Goal: Information Seeking & Learning: Learn about a topic

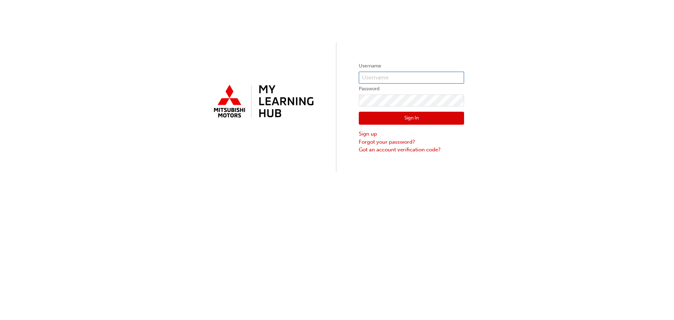
type input "[EMAIL_ADDRESS][DOMAIN_NAME]"
click at [384, 80] on input "[EMAIL_ADDRESS][DOMAIN_NAME]" at bounding box center [411, 78] width 105 height 12
click at [347, 94] on div "Username [PERSON_NAME][EMAIL_ADDRESS][DOMAIN_NAME] Password Sign In Sign up For…" at bounding box center [337, 86] width 674 height 172
click at [380, 118] on button "Sign In" at bounding box center [411, 118] width 105 height 13
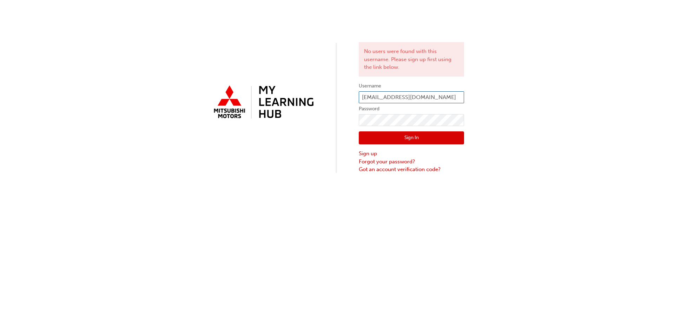
click at [425, 100] on input "[EMAIL_ADDRESS][DOMAIN_NAME]" at bounding box center [411, 97] width 105 height 12
type input "a"
type input "[EMAIL_ADDRESS][DOMAIN_NAME]"
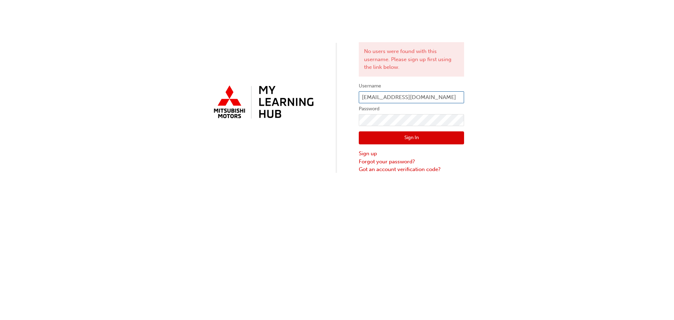
click button "Sign In" at bounding box center [411, 137] width 105 height 13
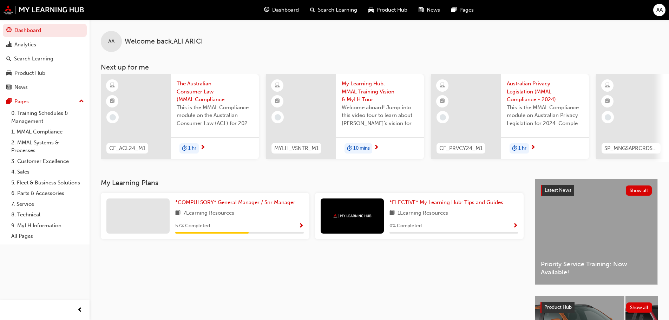
click at [233, 140] on div "1 hr" at bounding box center [215, 148] width 88 height 22
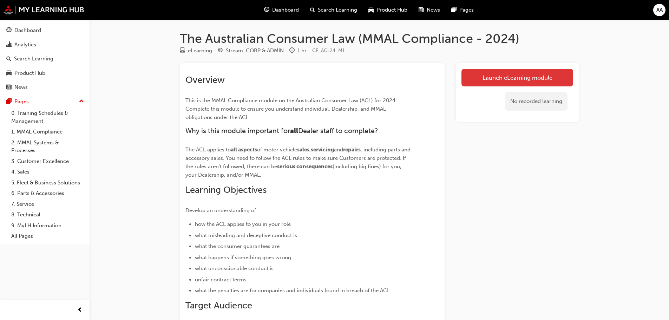
click at [527, 79] on link "Launch eLearning module" at bounding box center [517, 78] width 112 height 18
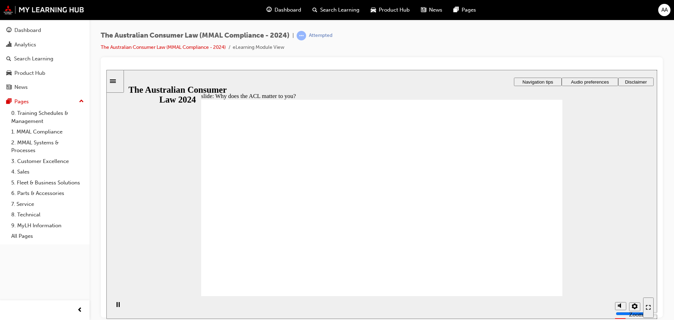
radio input "true"
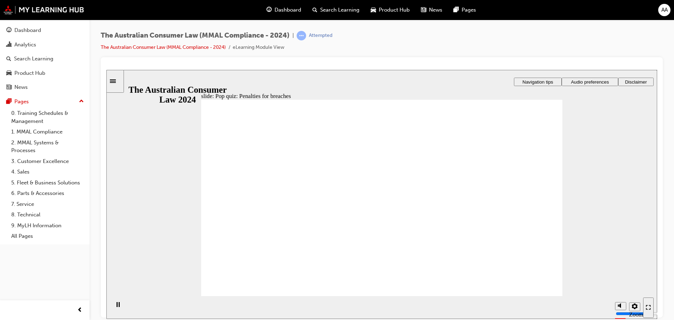
radio input "true"
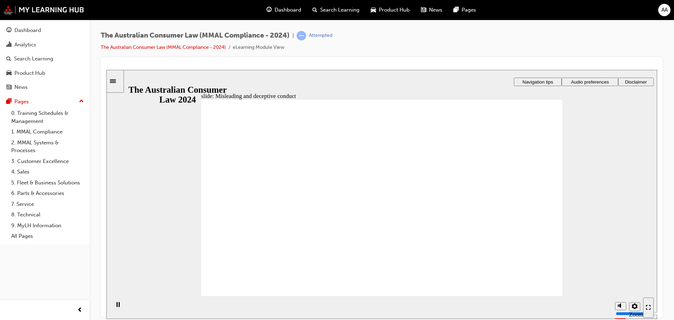
drag, startPoint x: 407, startPoint y: 157, endPoint x: 498, endPoint y: 231, distance: 117.8
drag, startPoint x: 451, startPoint y: 222, endPoint x: 316, endPoint y: 217, distance: 135.3
drag, startPoint x: 393, startPoint y: 171, endPoint x: 310, endPoint y: 237, distance: 107.0
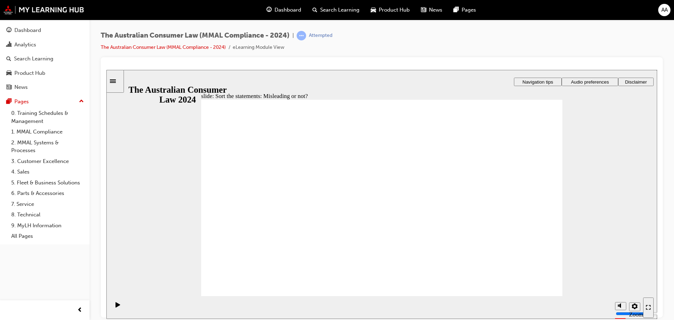
drag, startPoint x: 303, startPoint y: 225, endPoint x: 427, endPoint y: 232, distance: 124.5
drag, startPoint x: 392, startPoint y: 169, endPoint x: 301, endPoint y: 237, distance: 113.7
drag, startPoint x: 394, startPoint y: 178, endPoint x: 448, endPoint y: 239, distance: 81.9
drag, startPoint x: 388, startPoint y: 179, endPoint x: 311, endPoint y: 229, distance: 91.1
drag, startPoint x: 393, startPoint y: 179, endPoint x: 327, endPoint y: 224, distance: 79.5
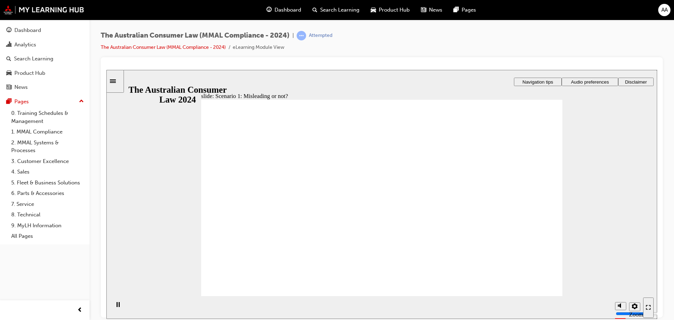
drag, startPoint x: 507, startPoint y: 204, endPoint x: 501, endPoint y: 203, distance: 6.1
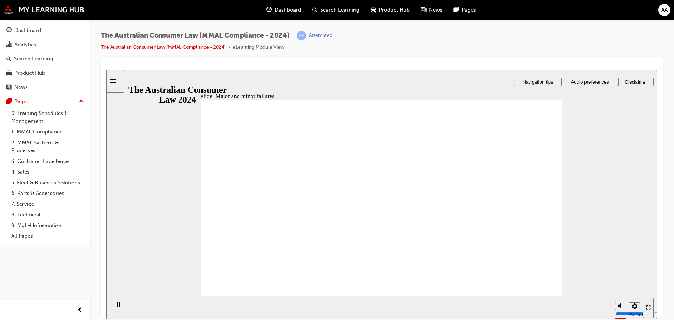
drag, startPoint x: 381, startPoint y: 159, endPoint x: 474, endPoint y: 227, distance: 115.4
drag, startPoint x: 366, startPoint y: 152, endPoint x: 295, endPoint y: 213, distance: 93.3
drag, startPoint x: 391, startPoint y: 170, endPoint x: 526, endPoint y: 243, distance: 153.9
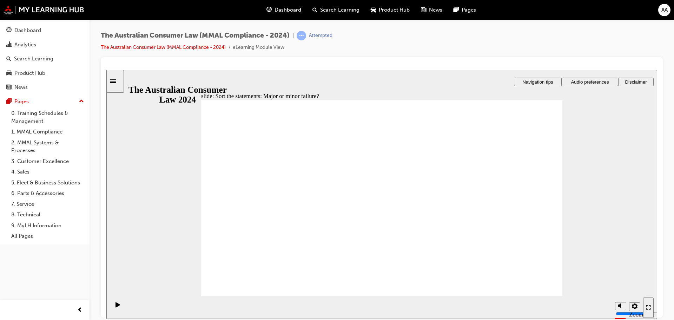
drag, startPoint x: 385, startPoint y: 169, endPoint x: 305, endPoint y: 237, distance: 104.9
drag, startPoint x: 408, startPoint y: 166, endPoint x: 320, endPoint y: 227, distance: 107.0
drag, startPoint x: 356, startPoint y: 175, endPoint x: 471, endPoint y: 241, distance: 132.9
drag, startPoint x: 481, startPoint y: 239, endPoint x: 282, endPoint y: 237, distance: 198.3
drag, startPoint x: 390, startPoint y: 162, endPoint x: 281, endPoint y: 234, distance: 131.2
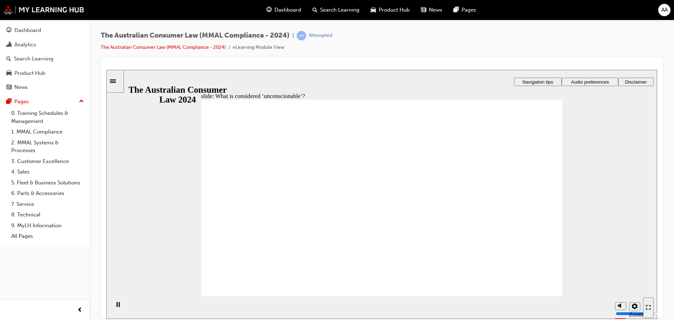
drag, startPoint x: 296, startPoint y: 210, endPoint x: 358, endPoint y: 214, distance: 62.3
drag, startPoint x: 245, startPoint y: 266, endPoint x: 263, endPoint y: 263, distance: 17.4
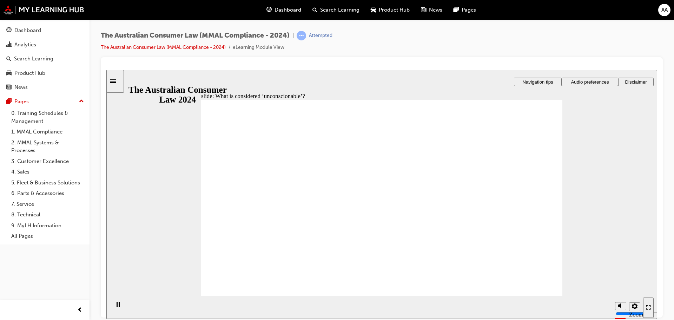
drag, startPoint x: 384, startPoint y: 150, endPoint x: 297, endPoint y: 210, distance: 105.5
drag, startPoint x: 388, startPoint y: 166, endPoint x: 286, endPoint y: 223, distance: 116.2
drag, startPoint x: 376, startPoint y: 169, endPoint x: 511, endPoint y: 235, distance: 150.7
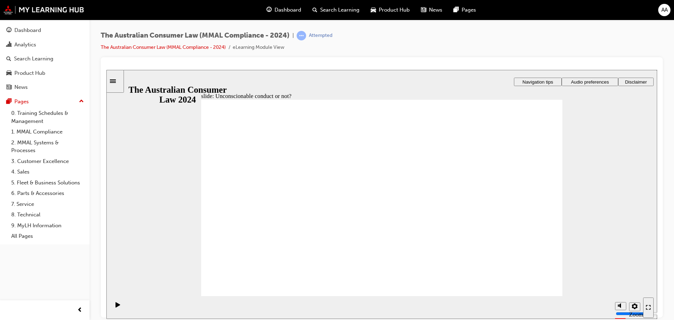
drag, startPoint x: 392, startPoint y: 176, endPoint x: 278, endPoint y: 213, distance: 119.9
drag, startPoint x: 390, startPoint y: 164, endPoint x: 305, endPoint y: 217, distance: 99.8
drag, startPoint x: 422, startPoint y: 168, endPoint x: 509, endPoint y: 229, distance: 105.9
drag, startPoint x: 485, startPoint y: 218, endPoint x: 278, endPoint y: 219, distance: 207.5
drag, startPoint x: 365, startPoint y: 172, endPoint x: 466, endPoint y: 236, distance: 118.8
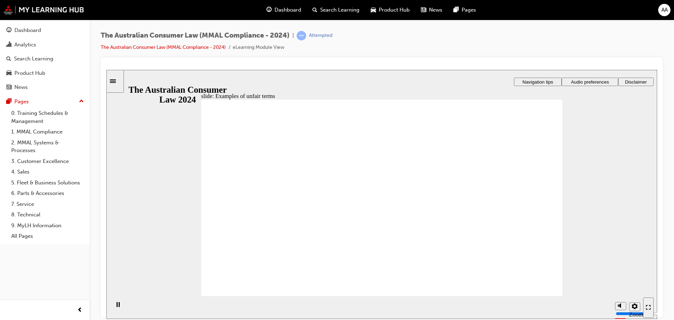
drag, startPoint x: 374, startPoint y: 168, endPoint x: 255, endPoint y: 227, distance: 132.8
drag, startPoint x: 272, startPoint y: 232, endPoint x: 478, endPoint y: 232, distance: 206.4
drag, startPoint x: 391, startPoint y: 176, endPoint x: 525, endPoint y: 237, distance: 147.8
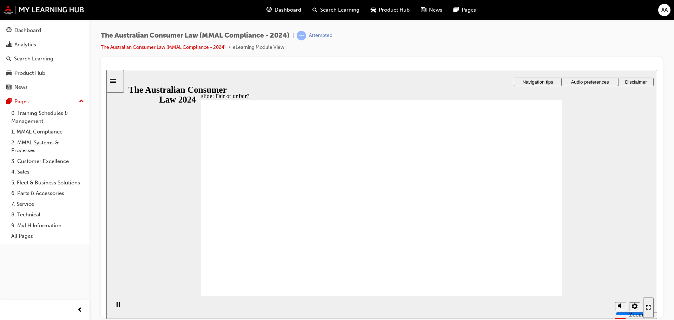
drag, startPoint x: 516, startPoint y: 236, endPoint x: 304, endPoint y: 226, distance: 212.2
drag, startPoint x: 376, startPoint y: 183, endPoint x: 508, endPoint y: 234, distance: 141.1
drag, startPoint x: 366, startPoint y: 159, endPoint x: 482, endPoint y: 219, distance: 130.9
drag, startPoint x: 398, startPoint y: 164, endPoint x: 273, endPoint y: 223, distance: 138.8
drag, startPoint x: 299, startPoint y: 225, endPoint x: 507, endPoint y: 223, distance: 207.5
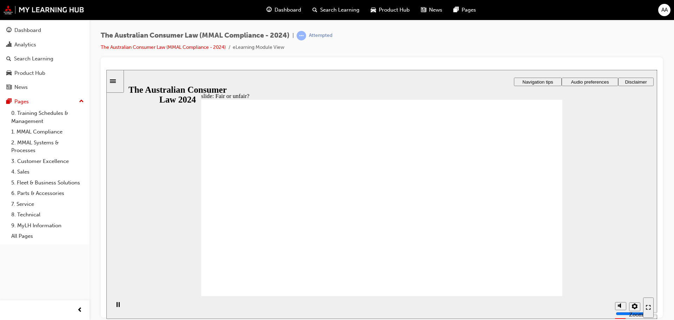
drag, startPoint x: 378, startPoint y: 157, endPoint x: 273, endPoint y: 216, distance: 120.2
drag, startPoint x: 395, startPoint y: 170, endPoint x: 279, endPoint y: 227, distance: 129.4
drag, startPoint x: 272, startPoint y: 226, endPoint x: 489, endPoint y: 222, distance: 217.0
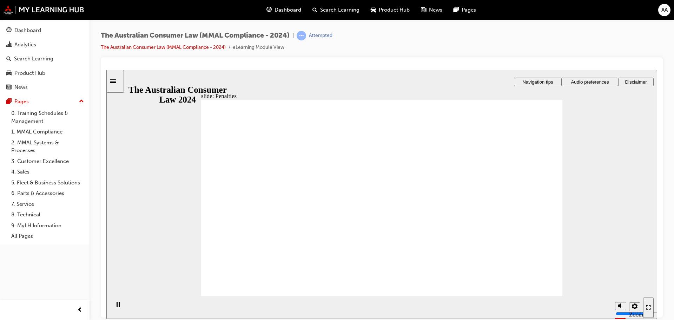
drag, startPoint x: 350, startPoint y: 224, endPoint x: 353, endPoint y: 221, distance: 4.1
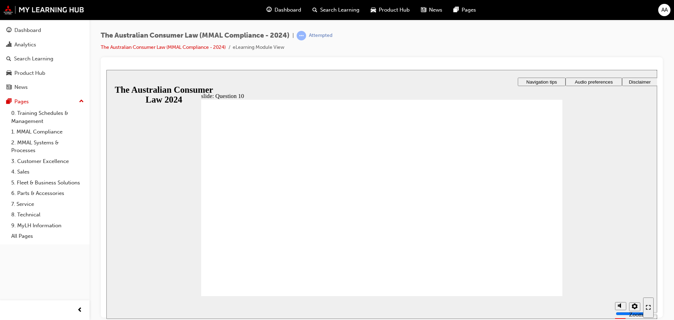
checkbox input "true"
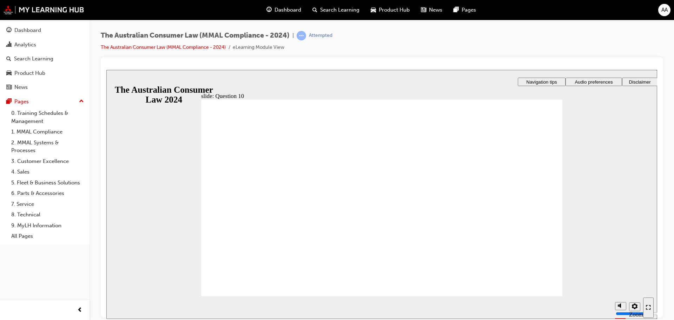
checkbox input "true"
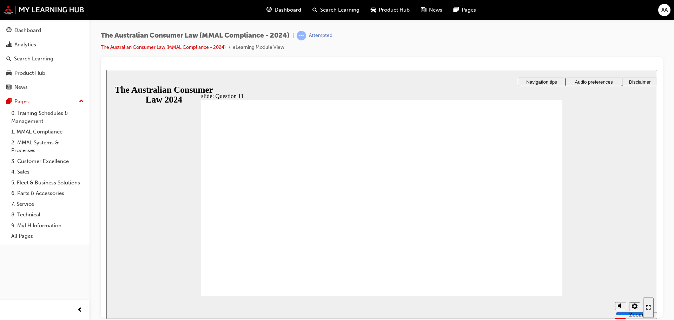
radio input "true"
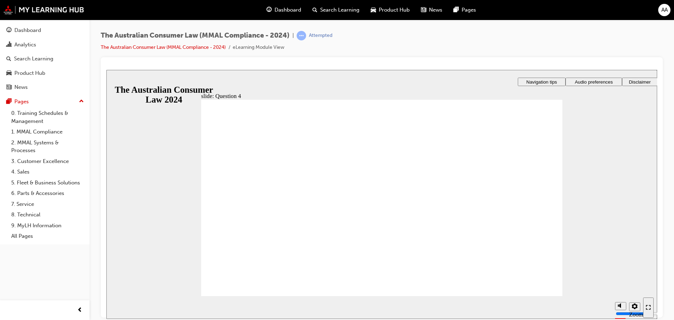
checkbox input "true"
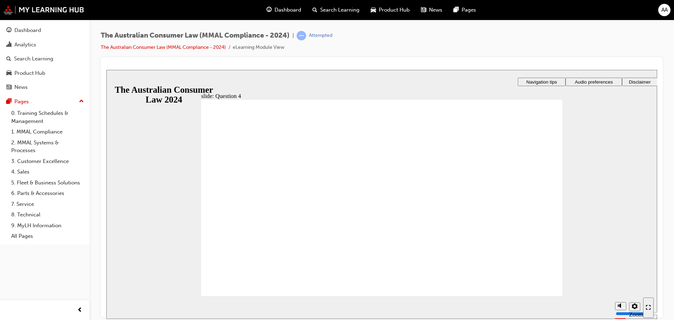
radio input "true"
drag, startPoint x: 256, startPoint y: 275, endPoint x: 253, endPoint y: 278, distance: 4.5
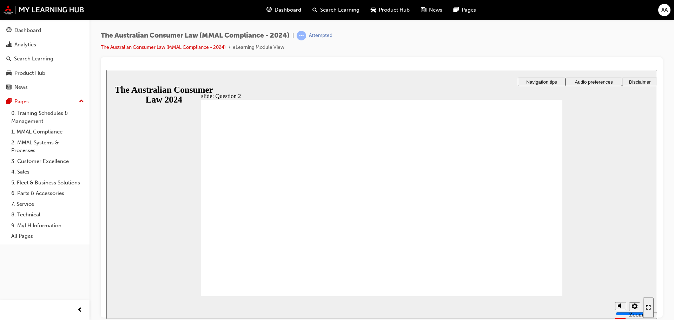
radio input "true"
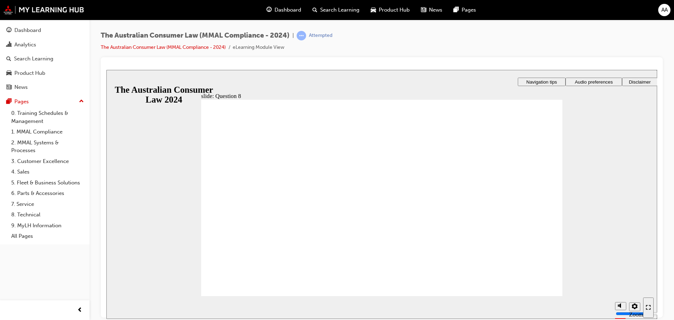
drag, startPoint x: 247, startPoint y: 277, endPoint x: 246, endPoint y: 282, distance: 4.7
checkbox input "true"
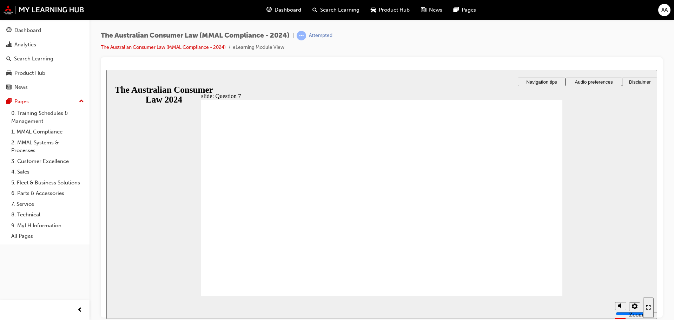
checkbox input "true"
radio input "true"
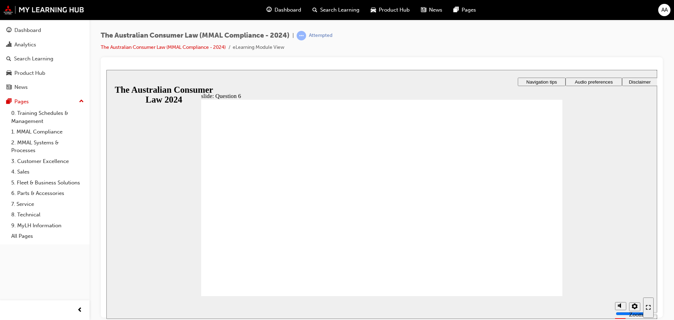
radio input "true"
drag, startPoint x: 223, startPoint y: 177, endPoint x: 246, endPoint y: 279, distance: 104.9
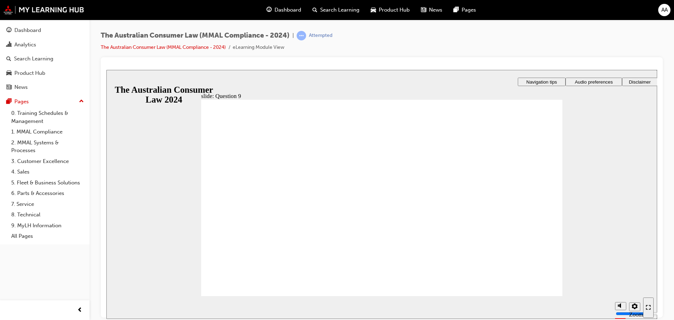
checkbox input "true"
drag, startPoint x: 231, startPoint y: 276, endPoint x: 238, endPoint y: 278, distance: 7.6
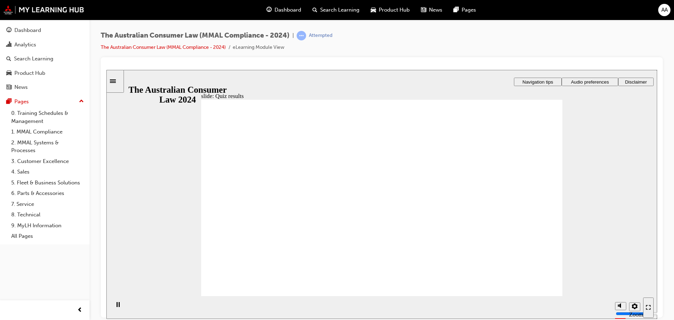
radio input "true"
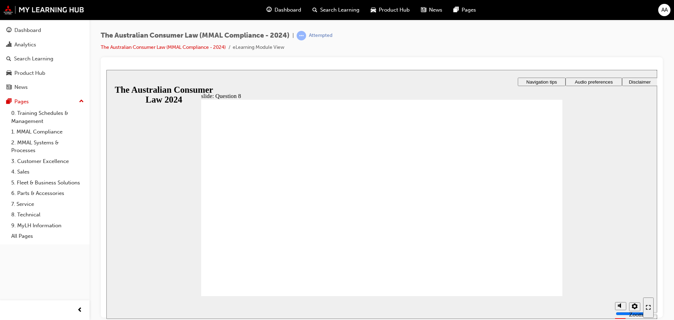
radio input "true"
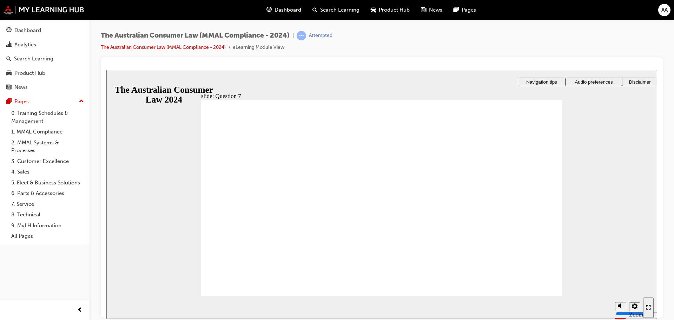
checkbox input "true"
checkbox input "false"
drag, startPoint x: 212, startPoint y: 228, endPoint x: 240, endPoint y: 278, distance: 57.0
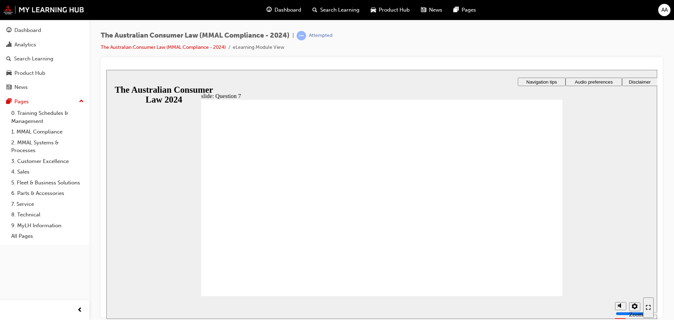
radio input "true"
checkbox input "true"
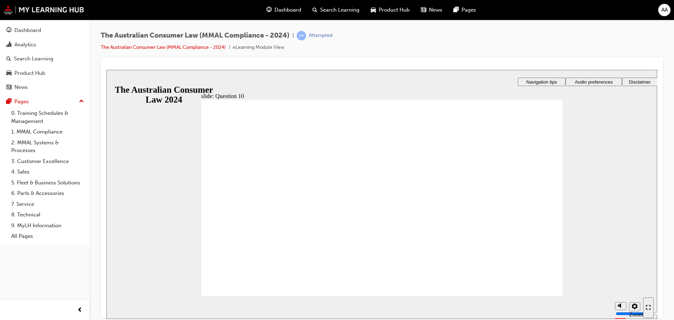
checkbox input "true"
drag, startPoint x: 245, startPoint y: 276, endPoint x: 245, endPoint y: 280, distance: 4.2
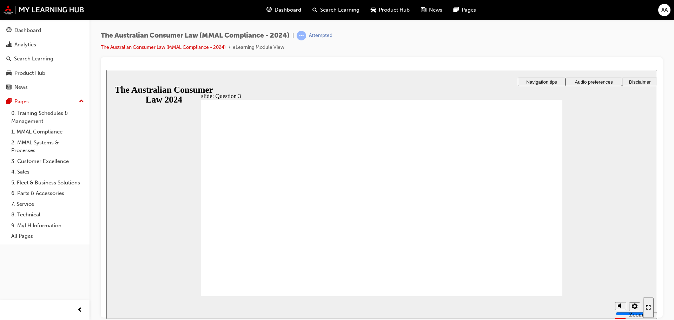
radio input "true"
checkbox input "true"
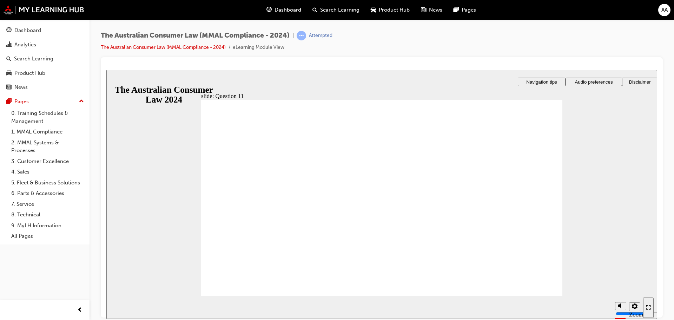
checkbox input "true"
drag, startPoint x: 214, startPoint y: 200, endPoint x: 253, endPoint y: 284, distance: 91.9
checkbox input "true"
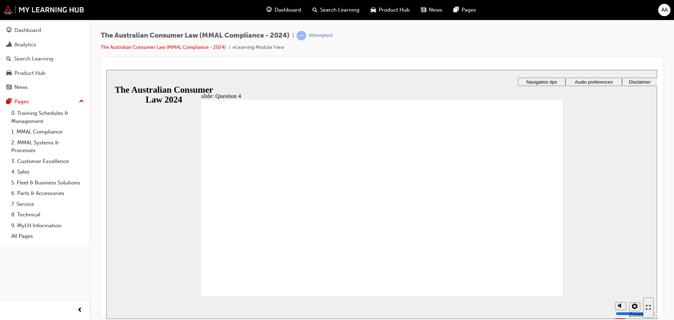
checkbox input "true"
drag, startPoint x: 213, startPoint y: 199, endPoint x: 216, endPoint y: 228, distance: 29.3
checkbox input "true"
drag, startPoint x: 212, startPoint y: 232, endPoint x: 260, endPoint y: 284, distance: 70.5
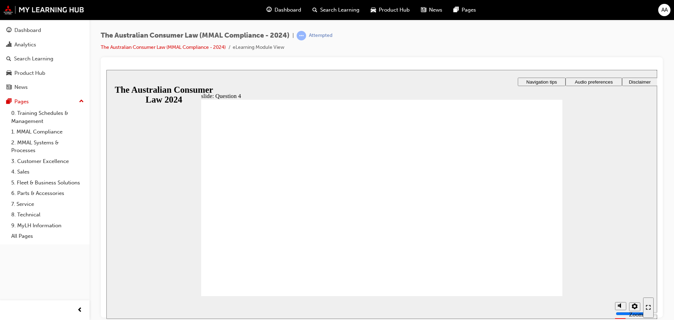
checkbox input "true"
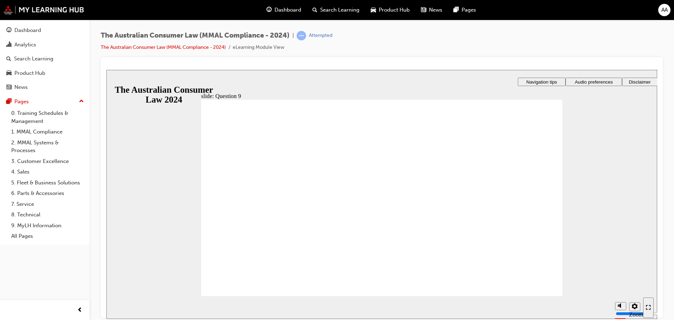
radio input "true"
drag, startPoint x: 218, startPoint y: 179, endPoint x: 260, endPoint y: 279, distance: 109.1
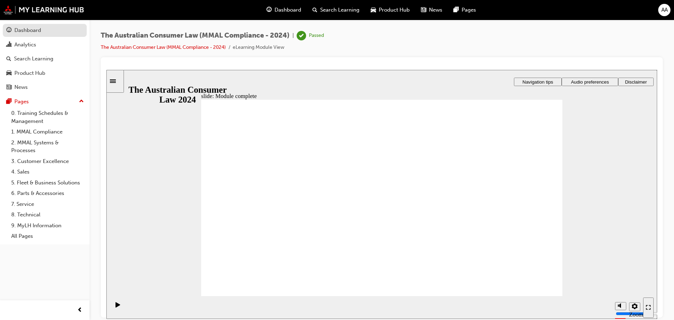
click at [19, 29] on div "Dashboard" at bounding box center [27, 30] width 27 height 8
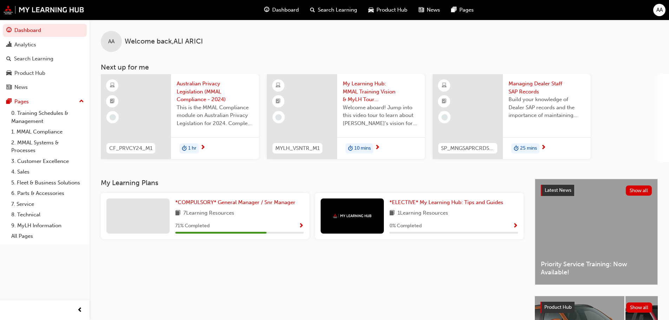
click at [205, 85] on span "Australian Privacy Legislation (MMAL Compliance - 2024)" at bounding box center [215, 92] width 77 height 24
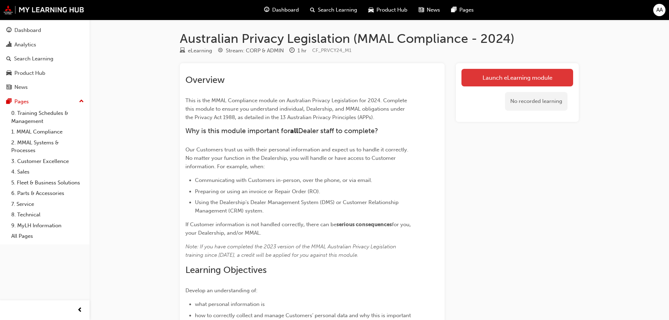
click at [514, 77] on link "Launch eLearning module" at bounding box center [517, 78] width 112 height 18
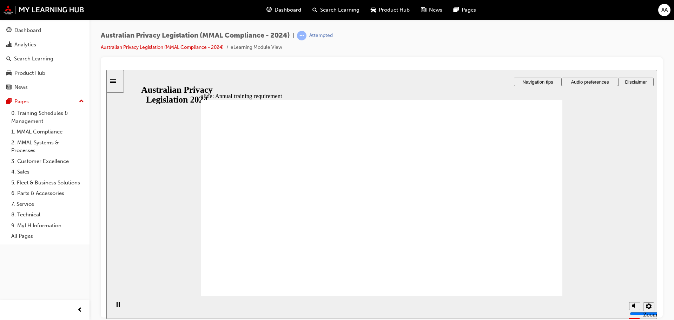
checkbox input "true"
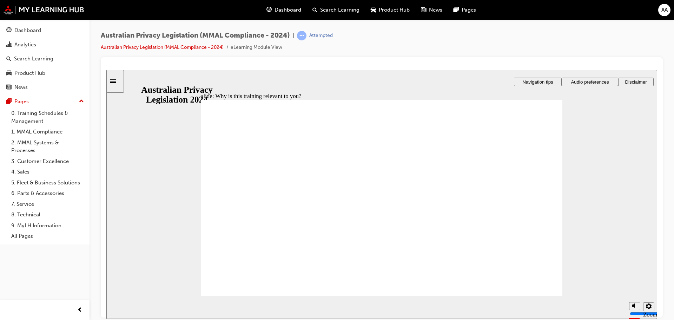
checkbox input "true"
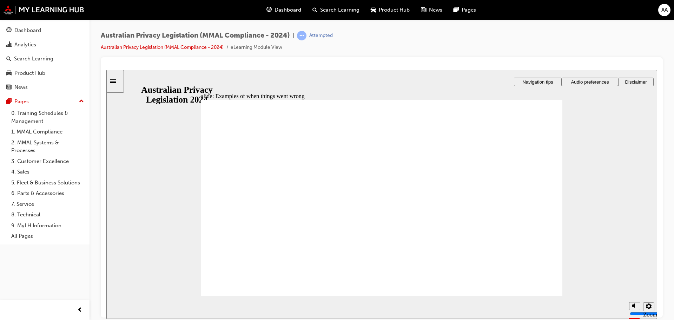
radio input "true"
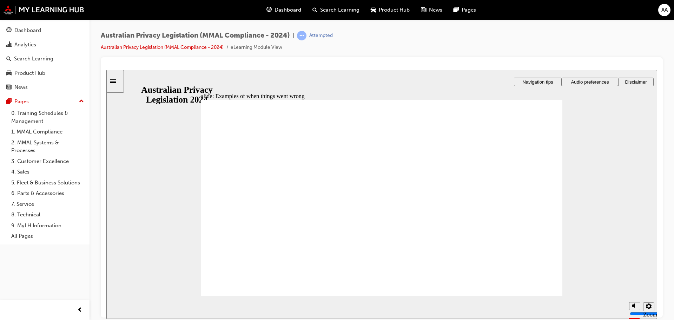
radio input "true"
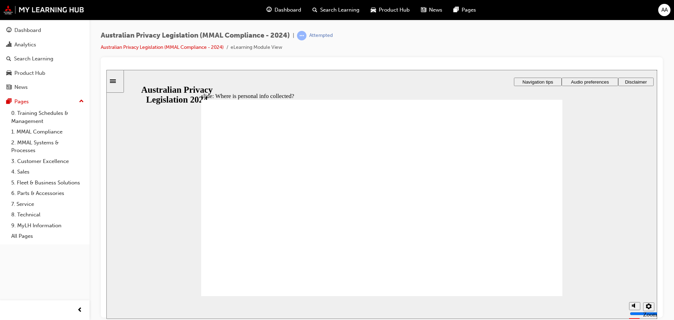
drag, startPoint x: 423, startPoint y: 190, endPoint x: 436, endPoint y: 189, distance: 12.3
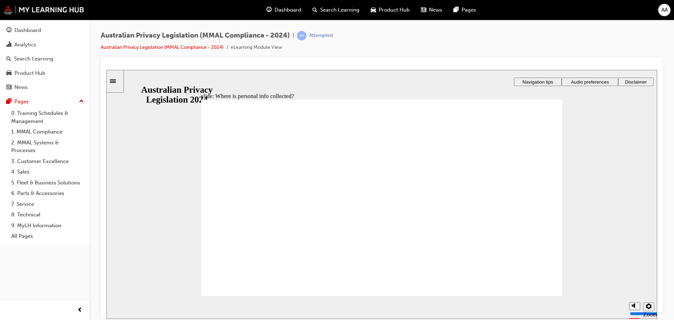
drag, startPoint x: 375, startPoint y: 193, endPoint x: 464, endPoint y: 239, distance: 100.5
drag, startPoint x: 362, startPoint y: 177, endPoint x: 264, endPoint y: 219, distance: 106.7
drag, startPoint x: 373, startPoint y: 192, endPoint x: 275, endPoint y: 233, distance: 106.8
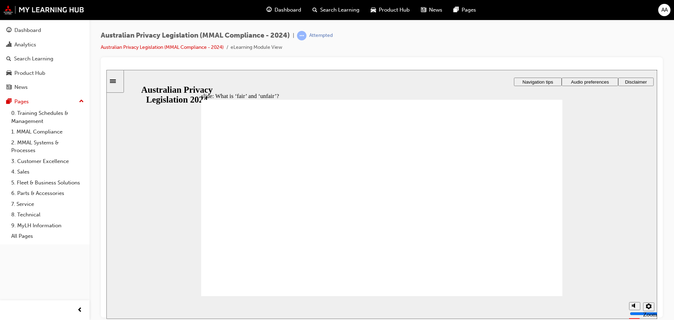
drag, startPoint x: 266, startPoint y: 240, endPoint x: 488, endPoint y: 239, distance: 221.5
drag, startPoint x: 380, startPoint y: 198, endPoint x: 288, endPoint y: 237, distance: 100.2
drag, startPoint x: 287, startPoint y: 237, endPoint x: 479, endPoint y: 238, distance: 192.0
drag, startPoint x: 371, startPoint y: 182, endPoint x: 262, endPoint y: 227, distance: 117.3
drag, startPoint x: 389, startPoint y: 182, endPoint x: 303, endPoint y: 223, distance: 94.8
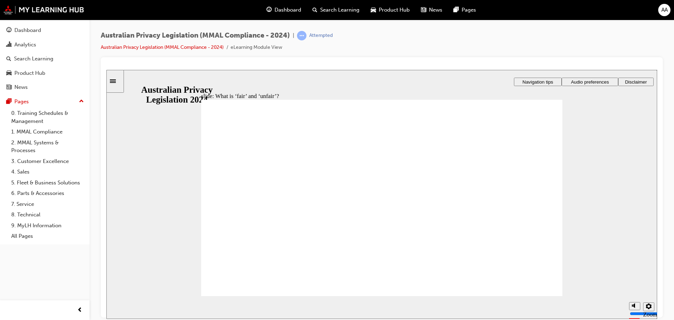
drag, startPoint x: 386, startPoint y: 186, endPoint x: 508, endPoint y: 234, distance: 130.2
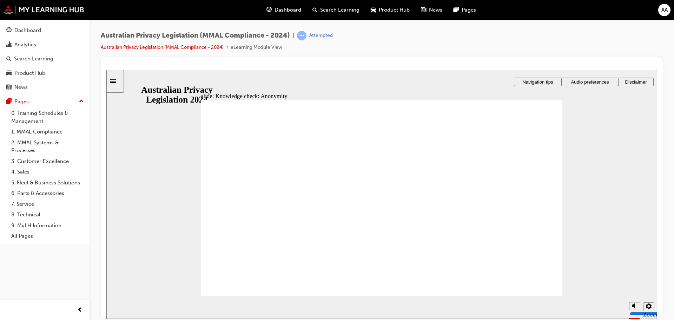
checkbox input "true"
checkbox input "false"
checkbox input "true"
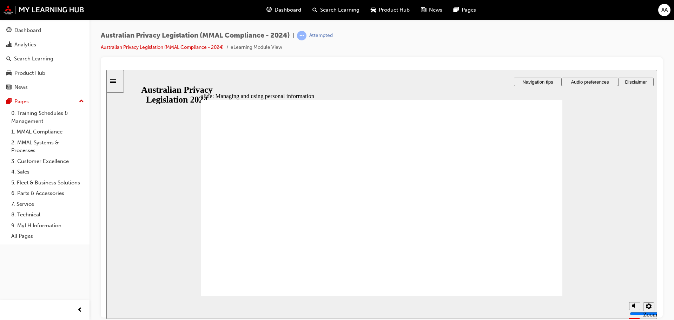
checkbox input "true"
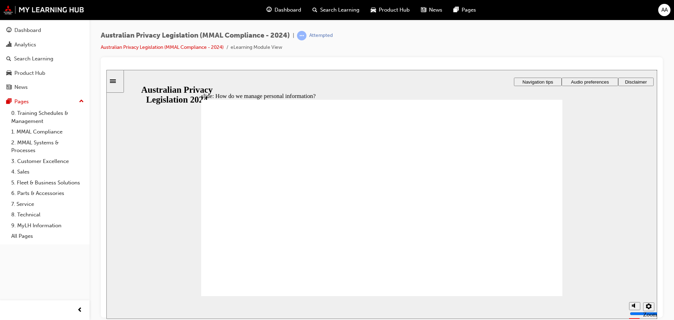
drag, startPoint x: 502, startPoint y: 144, endPoint x: 512, endPoint y: 214, distance: 71.3
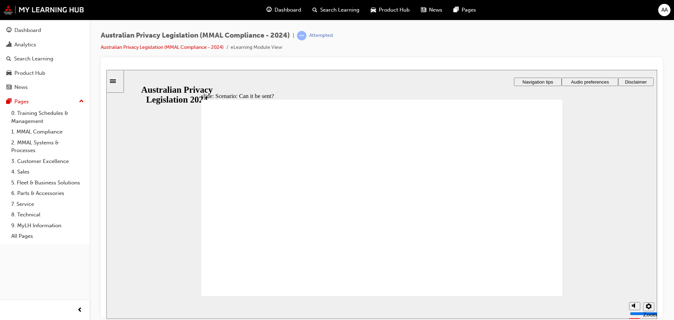
radio input "true"
drag, startPoint x: 352, startPoint y: 159, endPoint x: 390, endPoint y: 159, distance: 37.6
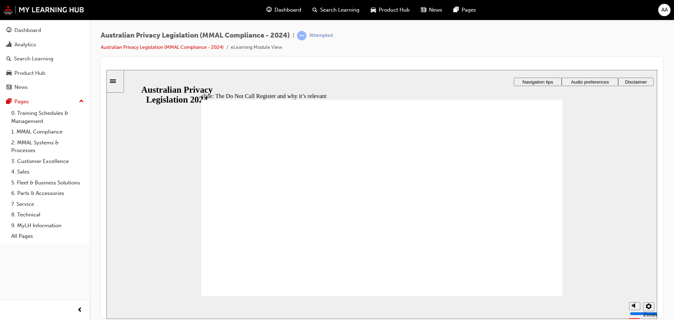
radio input "true"
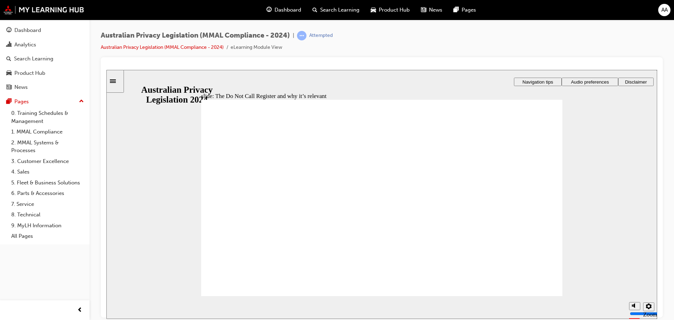
radio input "true"
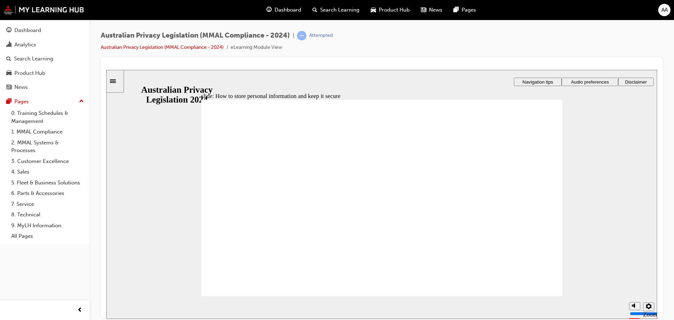
radio input "true"
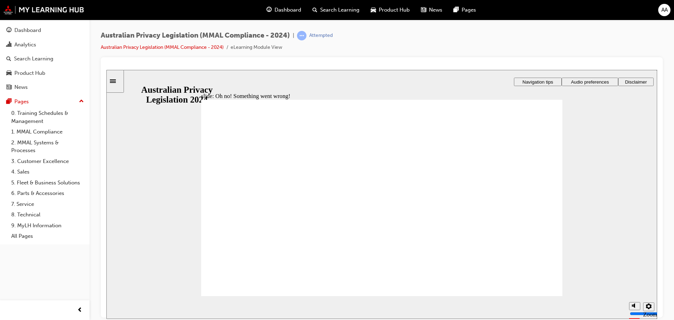
radio input "true"
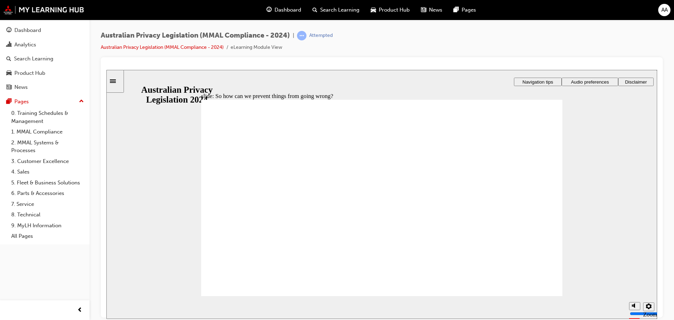
drag, startPoint x: 311, startPoint y: 171, endPoint x: 322, endPoint y: 172, distance: 11.2
drag, startPoint x: 374, startPoint y: 171, endPoint x: 382, endPoint y: 171, distance: 7.7
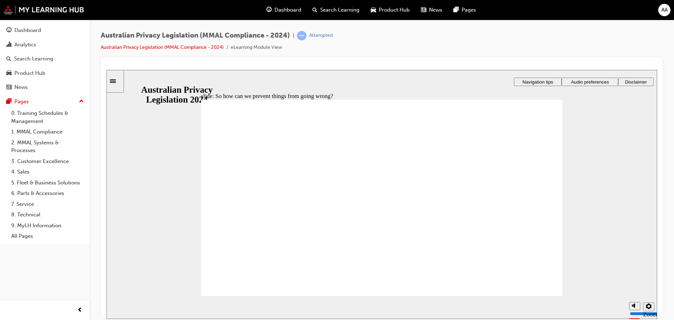
drag, startPoint x: 434, startPoint y: 171, endPoint x: 460, endPoint y: 171, distance: 26.0
radio input "true"
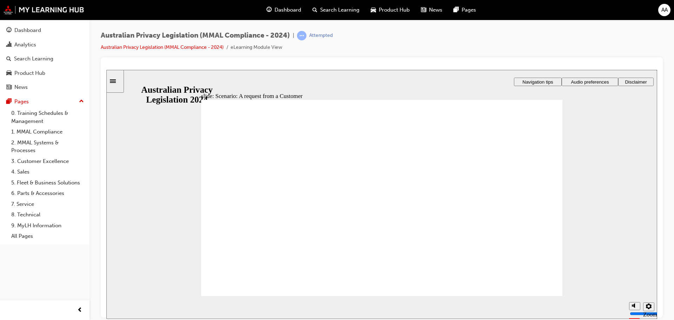
radio input "true"
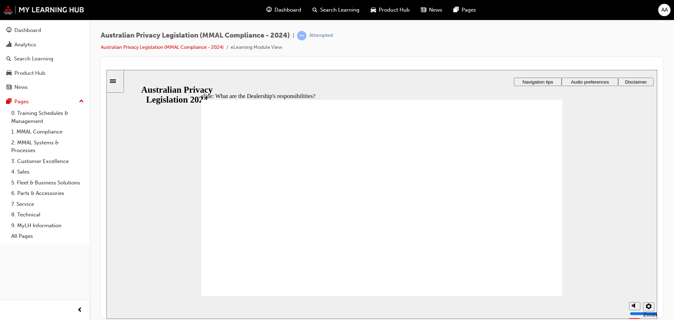
drag, startPoint x: 414, startPoint y: 172, endPoint x: 425, endPoint y: 173, distance: 10.9
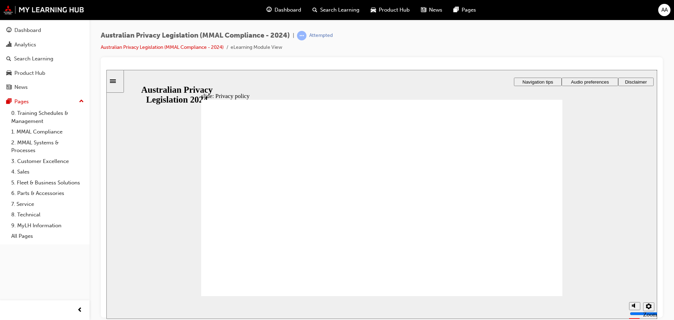
checkbox input "true"
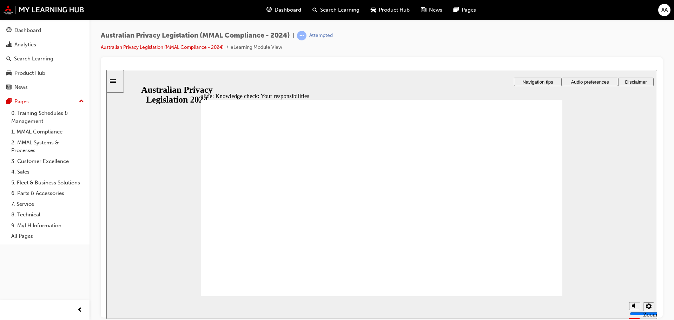
checkbox input "true"
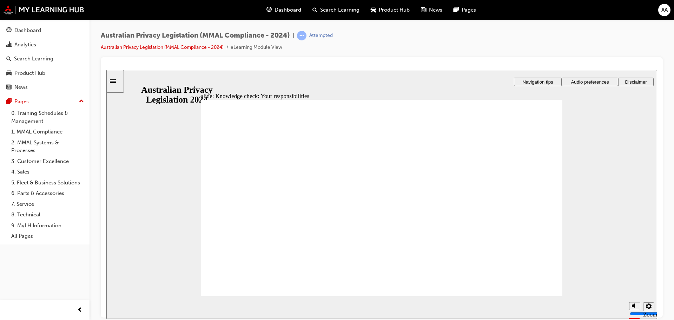
radio input "true"
drag, startPoint x: 217, startPoint y: 190, endPoint x: 244, endPoint y: 284, distance: 97.5
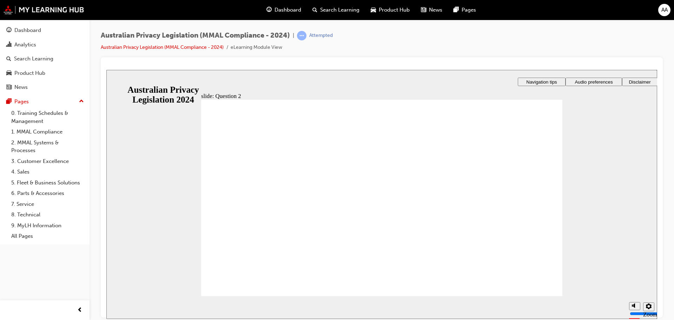
radio input "true"
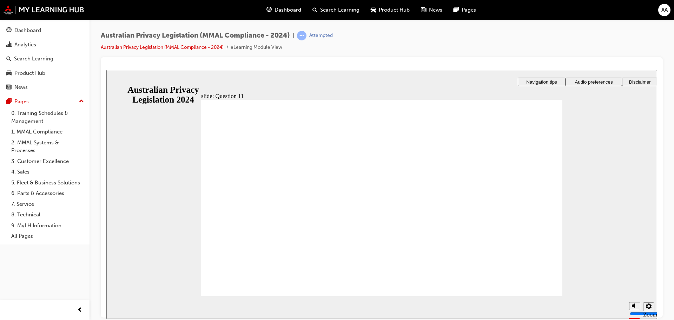
radio input "true"
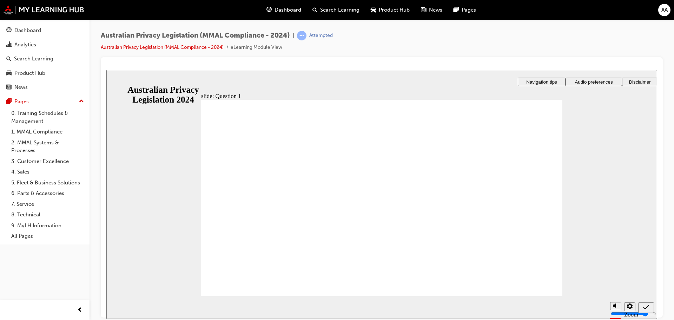
checkbox input "true"
drag, startPoint x: 262, startPoint y: 232, endPoint x: 243, endPoint y: 286, distance: 57.0
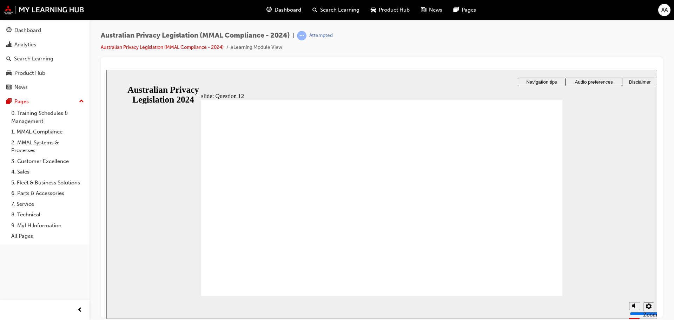
radio input "true"
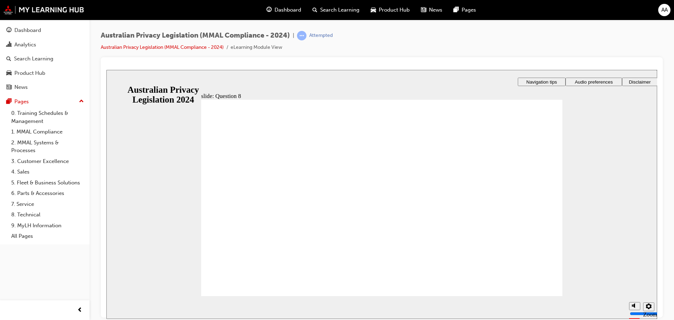
radio input "true"
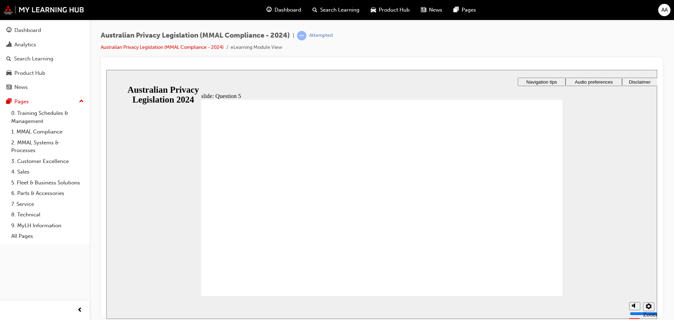
radio input "true"
checkbox input "true"
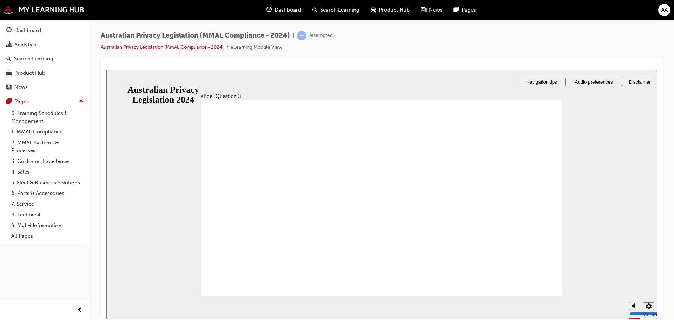
checkbox input "true"
radio input "true"
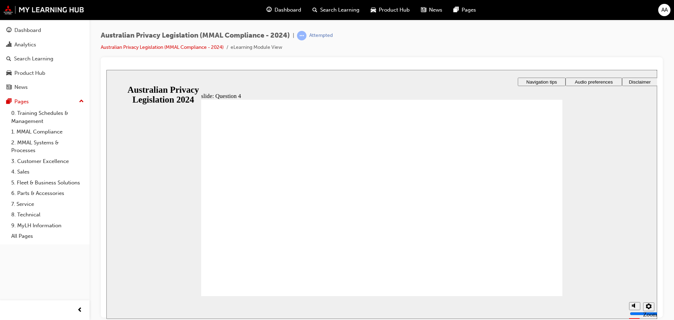
radio input "true"
drag, startPoint x: 247, startPoint y: 279, endPoint x: 254, endPoint y: 282, distance: 7.4
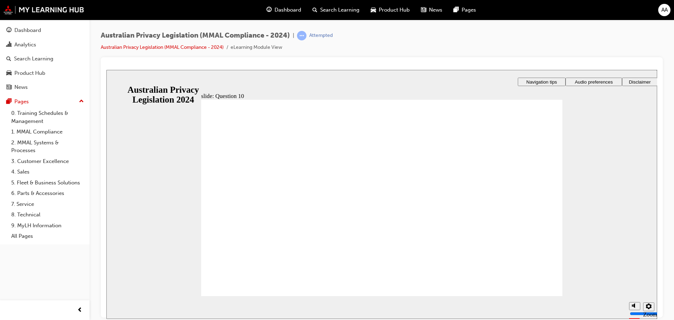
radio input "true"
drag, startPoint x: 226, startPoint y: 276, endPoint x: 230, endPoint y: 277, distance: 4.6
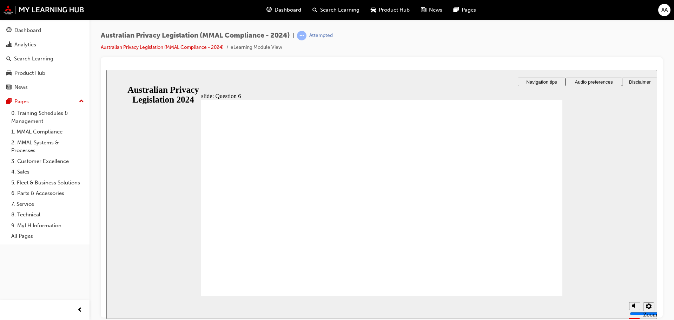
radio input "true"
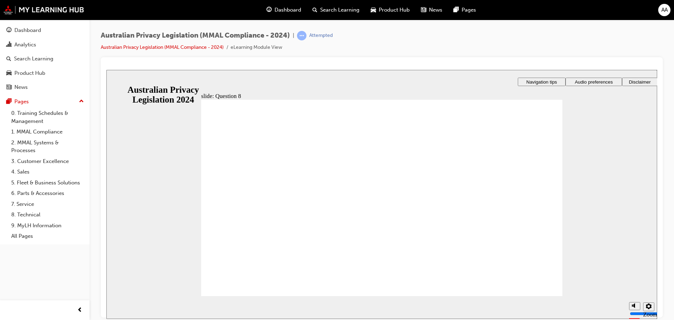
radio input "true"
checkbox input "true"
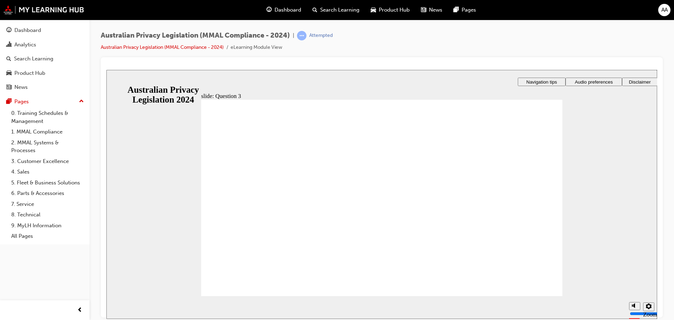
checkbox input "true"
radio input "true"
drag, startPoint x: 215, startPoint y: 188, endPoint x: 242, endPoint y: 278, distance: 93.6
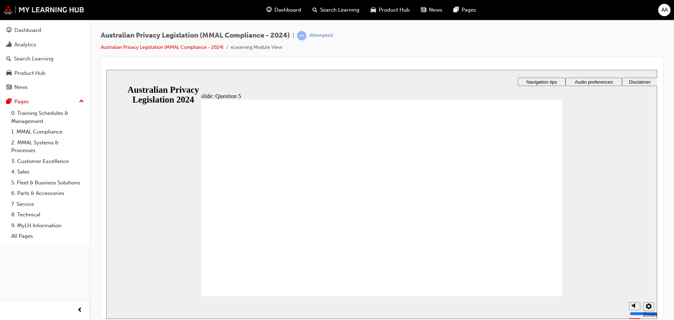
radio input "true"
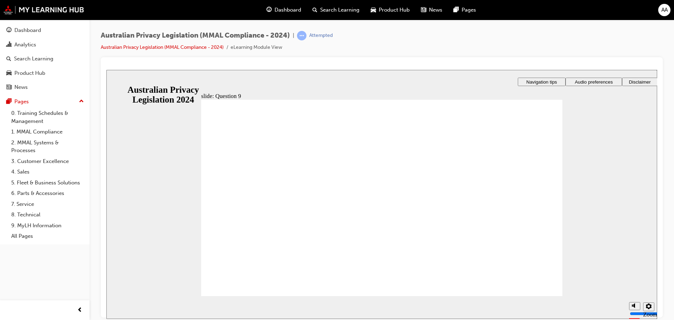
radio input "true"
drag, startPoint x: 234, startPoint y: 196, endPoint x: 244, endPoint y: 283, distance: 86.9
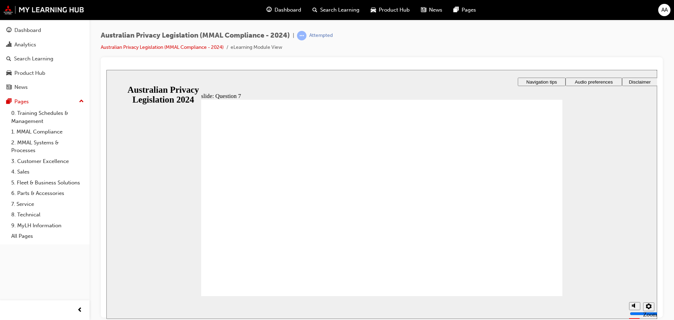
radio input "true"
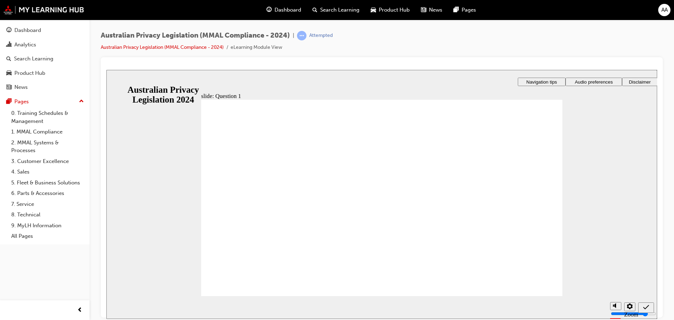
radio input "true"
drag, startPoint x: 216, startPoint y: 192, endPoint x: 244, endPoint y: 276, distance: 88.2
radio input "true"
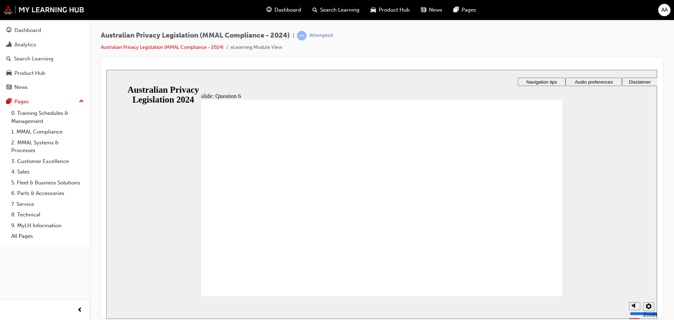
radio input "true"
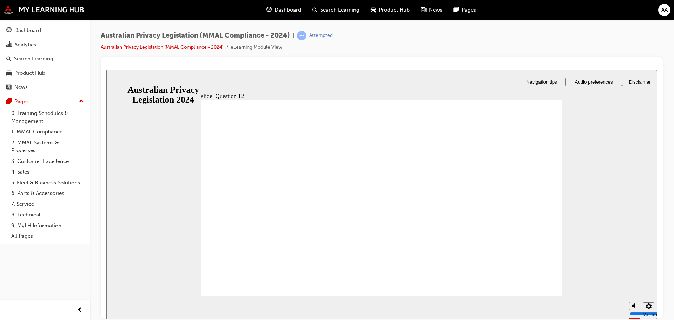
checkbox input "true"
drag, startPoint x: 219, startPoint y: 228, endPoint x: 244, endPoint y: 288, distance: 65.1
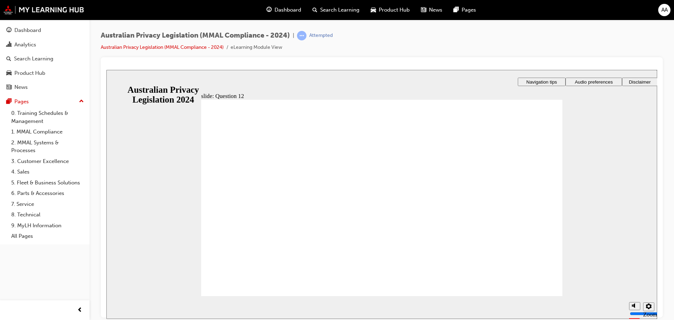
radio input "true"
